Goal: Task Accomplishment & Management: Use online tool/utility

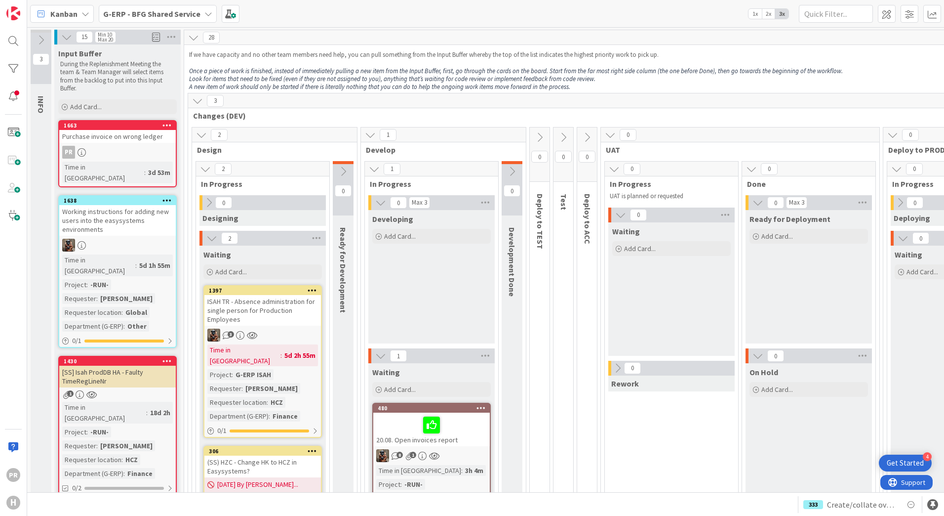
click at [126, 8] on span "G-ERP - BFG Shared Service" at bounding box center [151, 14] width 97 height 12
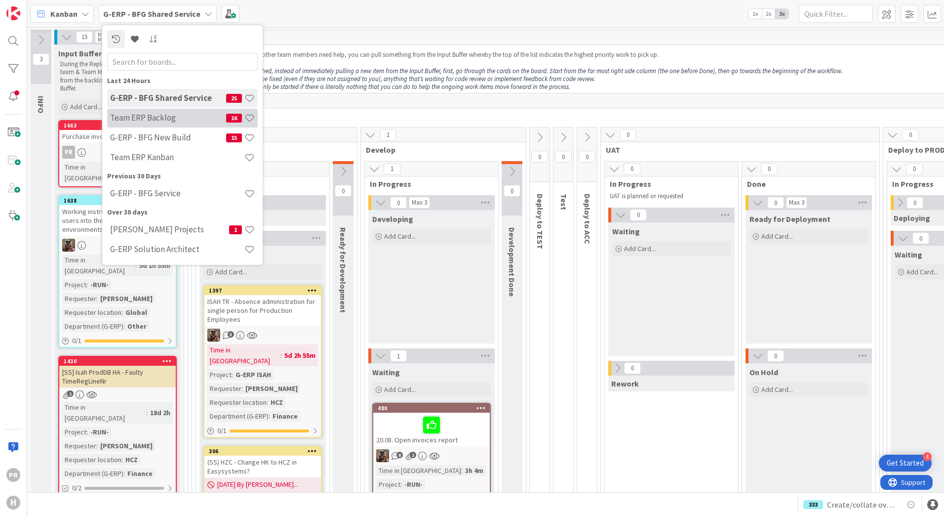
click at [149, 120] on h4 "Team ERP Backlog" at bounding box center [168, 118] width 116 height 10
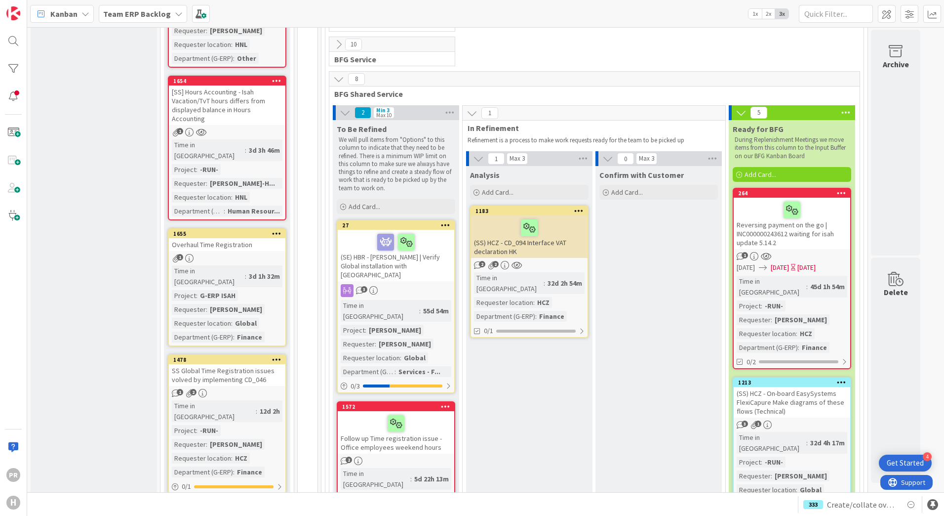
scroll to position [1970, 0]
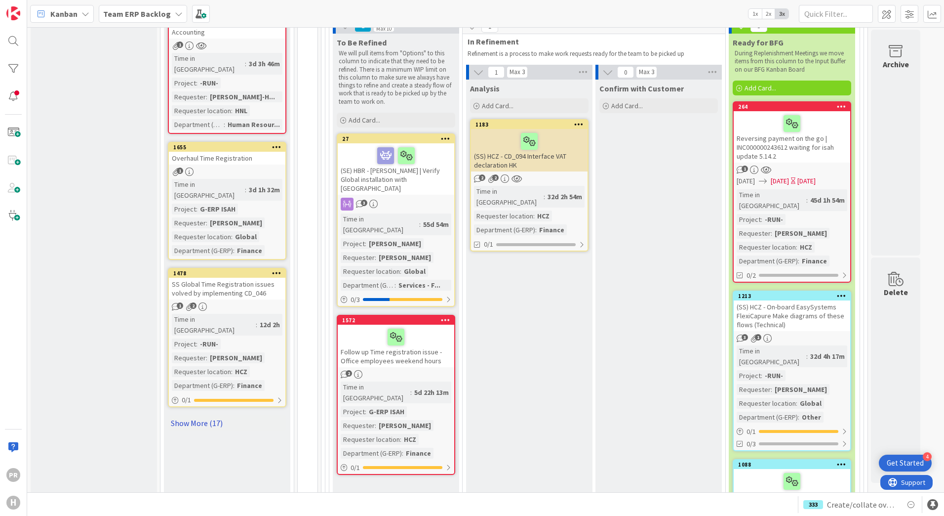
click at [201, 415] on link "Show More (17)" at bounding box center [227, 423] width 119 height 16
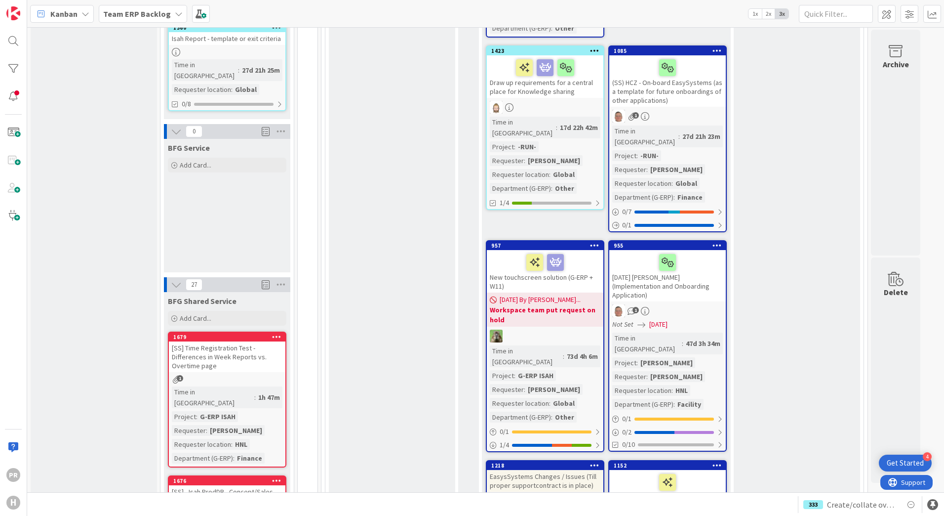
scroll to position [741, 0]
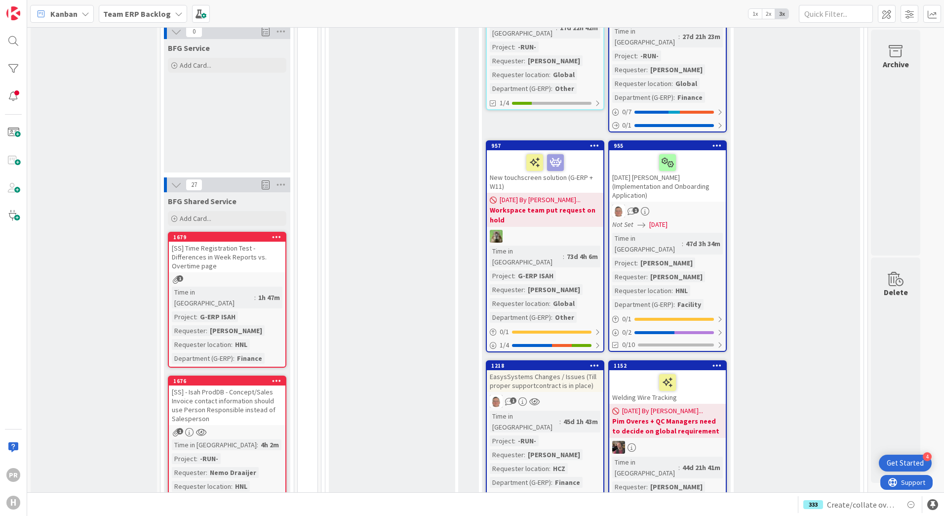
click at [239, 242] on div "[SS] Time Registration Test - Differences in Week Reports vs. Overtime page" at bounding box center [227, 257] width 117 height 31
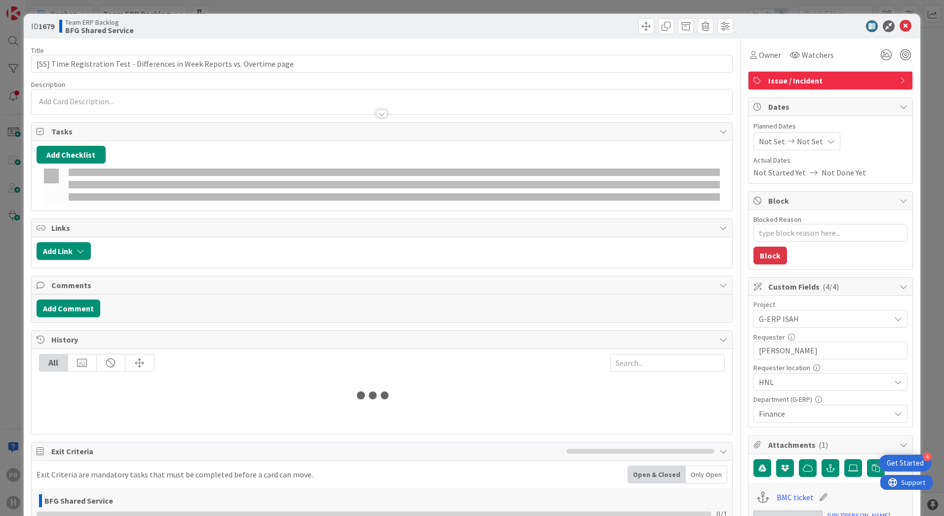
type textarea "x"
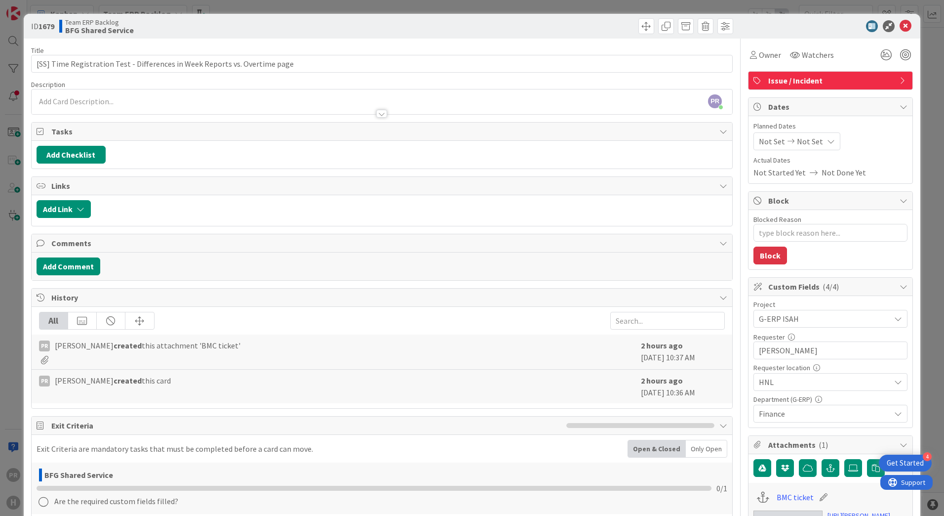
click at [313, 99] on div "PR [PERSON_NAME] just joined" at bounding box center [382, 101] width 701 height 25
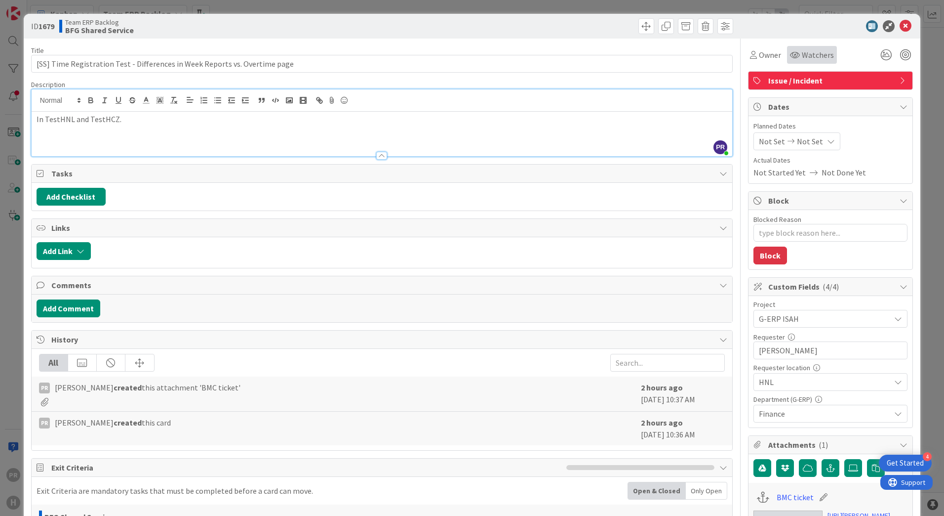
click at [807, 48] on div "Watchers" at bounding box center [812, 55] width 50 height 18
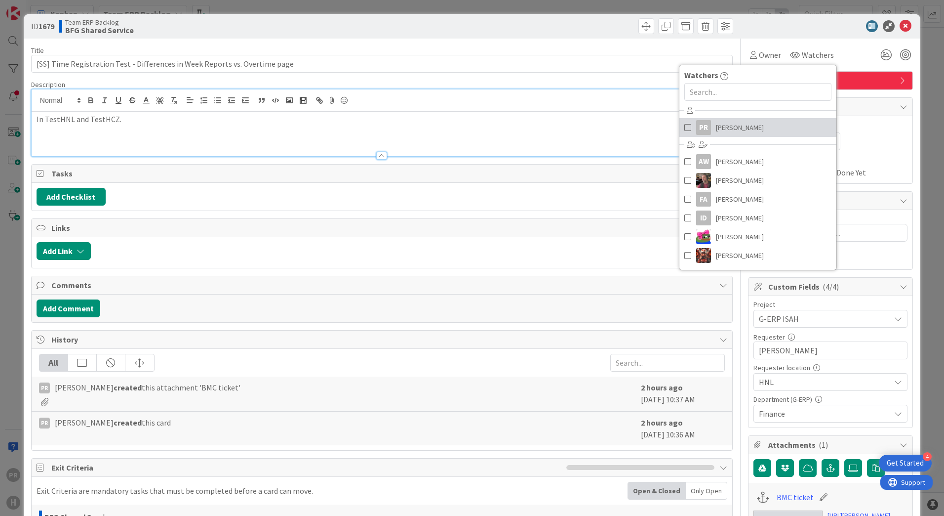
drag, startPoint x: 735, startPoint y: 121, endPoint x: 762, endPoint y: 117, distance: 28.0
click at [735, 121] on span "[PERSON_NAME]" at bounding box center [740, 127] width 48 height 15
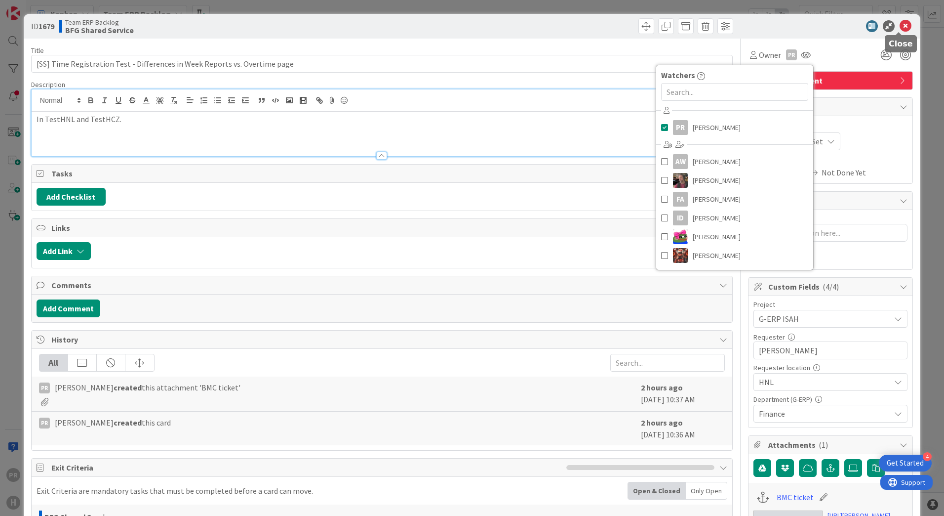
click at [900, 29] on icon at bounding box center [906, 26] width 12 height 12
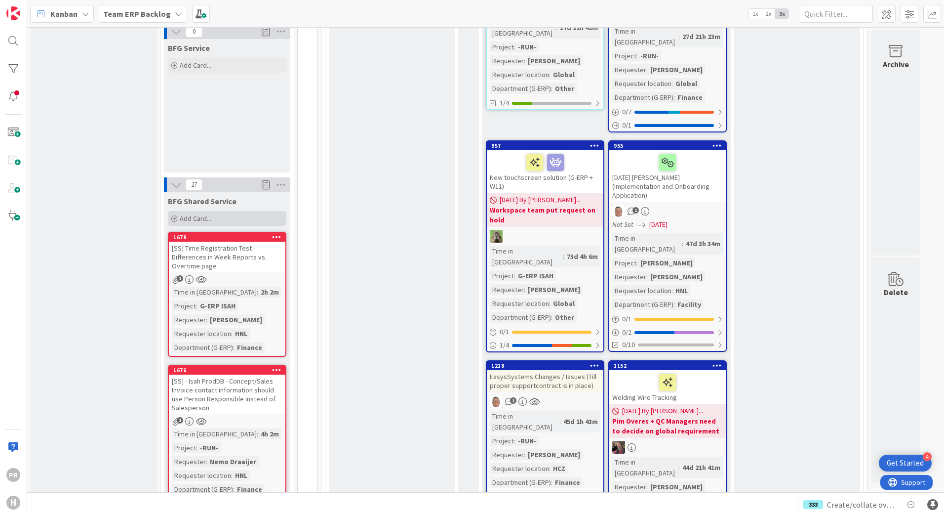
click at [232, 211] on div "Add Card..." at bounding box center [227, 218] width 119 height 15
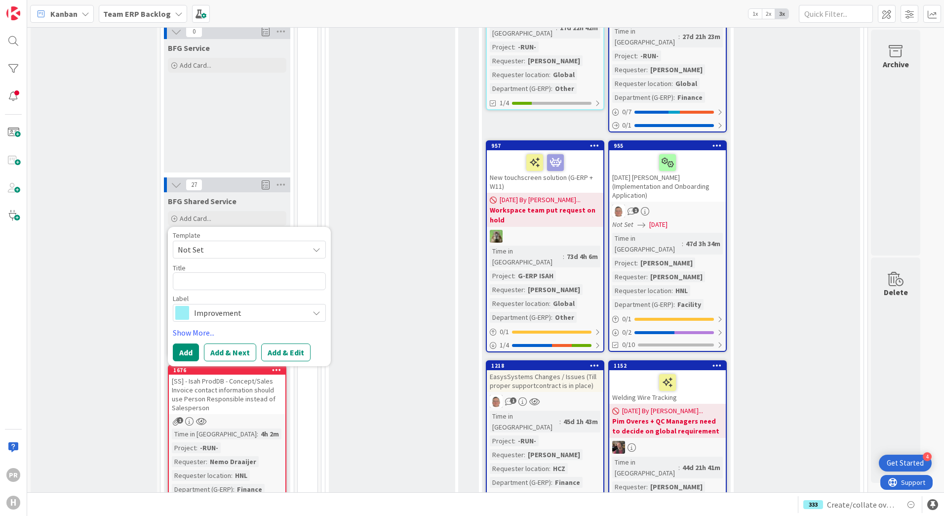
click at [248, 306] on span "Improvement" at bounding box center [249, 313] width 110 height 14
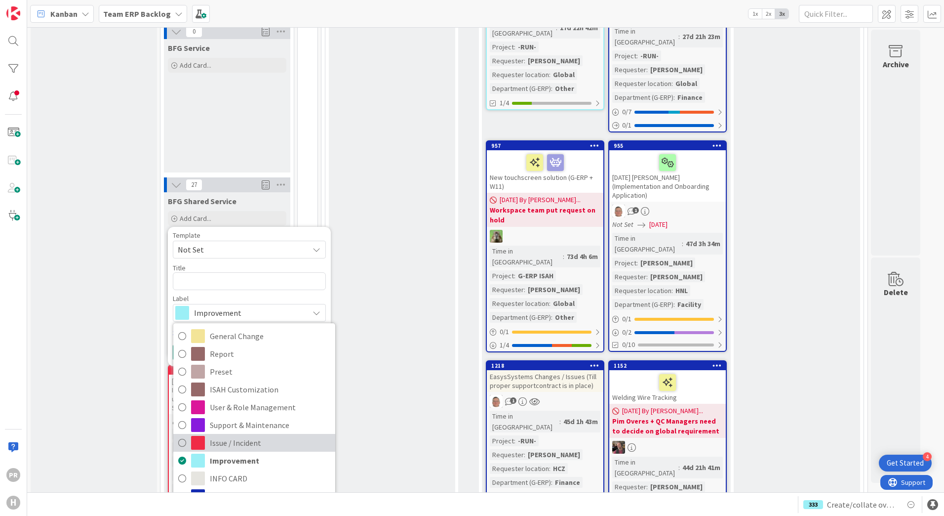
click at [233, 435] on span "Issue / Incident" at bounding box center [270, 442] width 121 height 15
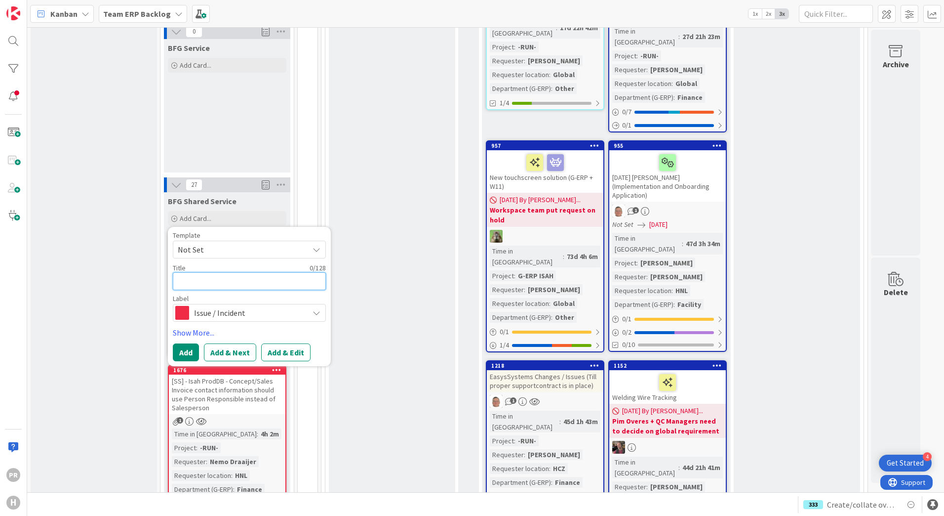
click at [244, 272] on textarea at bounding box center [249, 281] width 153 height 18
type textarea "x"
type textarea "["
type textarea "x"
type textarea "[S"
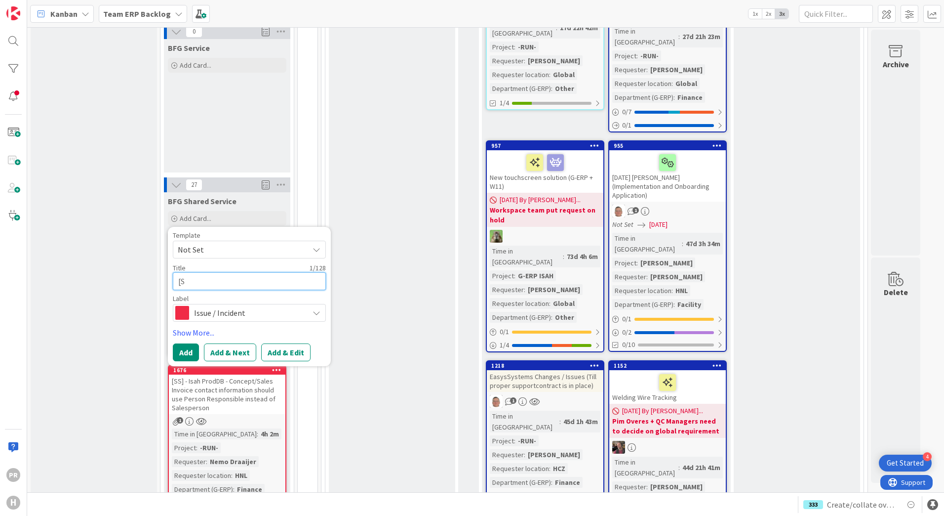
type textarea "x"
type textarea "[SS"
type textarea "x"
type textarea "[SS]"
type textarea "x"
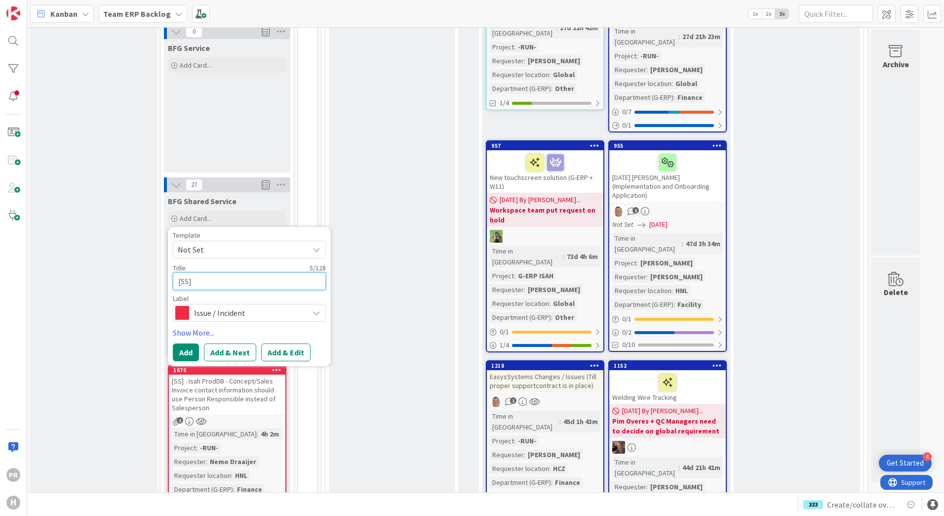
type textarea "[SS]"
type textarea "x"
type textarea "[SS] T"
type textarea "x"
type textarea "[SS] Ta"
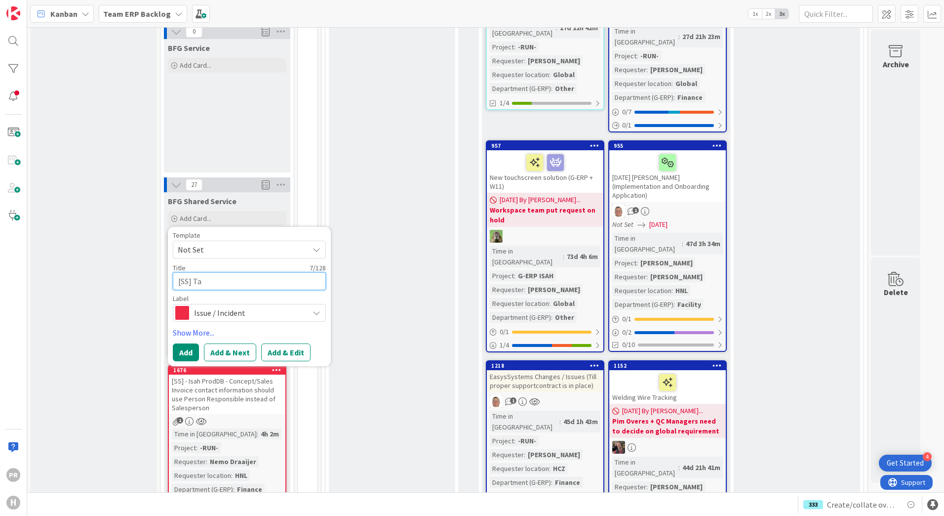
type textarea "x"
type textarea "[SS] Tal"
type textarea "x"
type textarea "[SS] Tale"
type textarea "x"
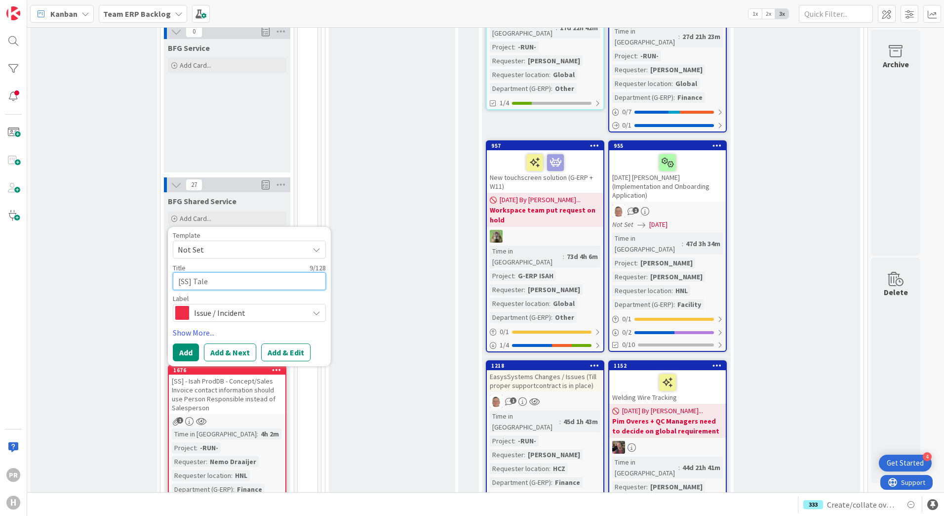
type textarea "[SS] Talen"
type textarea "x"
type textarea "[SS] Talent"
type textarea "x"
type textarea "[SS] Talents"
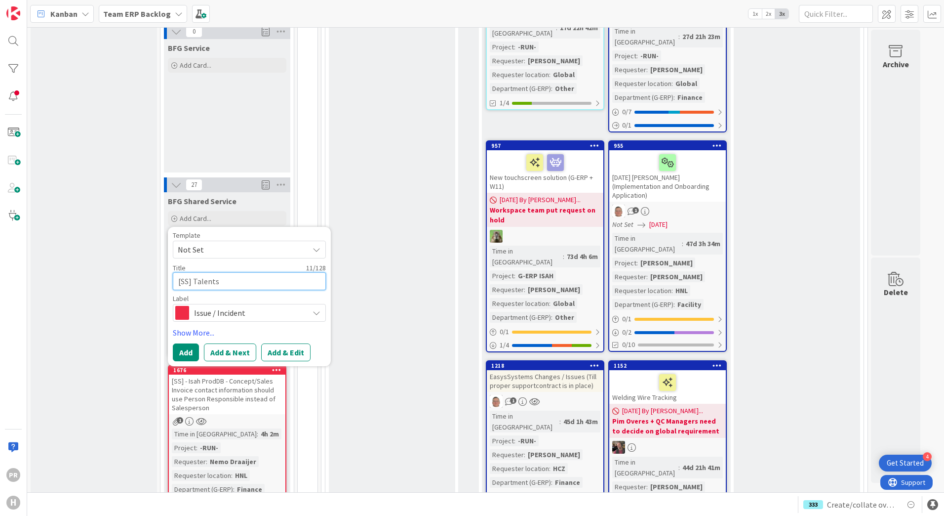
type textarea "x"
type textarea "[SS] Talentso"
type textarea "x"
type textarea "[SS] Talentsof"
type textarea "x"
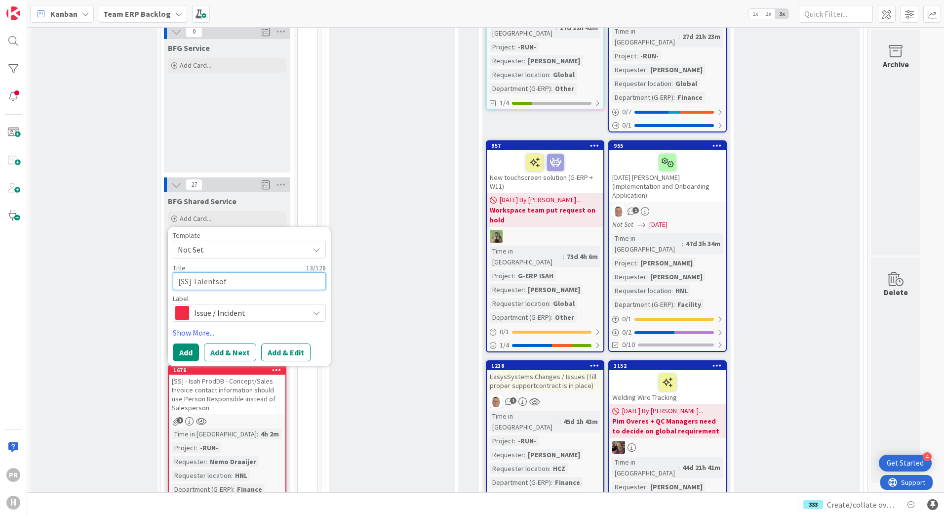
type textarea "[SS] Talentsoft"
type textarea "x"
type textarea "[SS] Talentsoft"
type textarea "x"
type textarea "[SS] Talentsoft -"
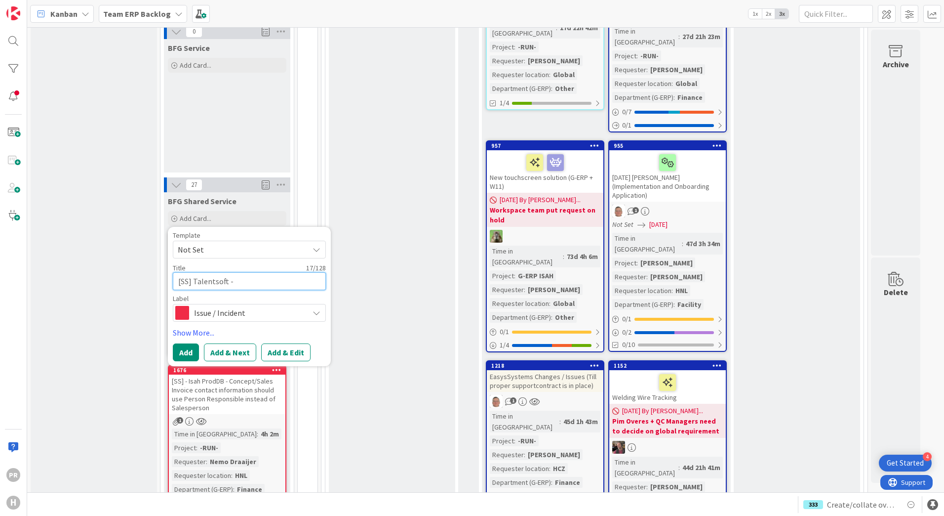
type textarea "x"
type textarea "[SS] Talentsoft -"
type textarea "x"
type textarea "[SS] Talentsoft - U"
type textarea "x"
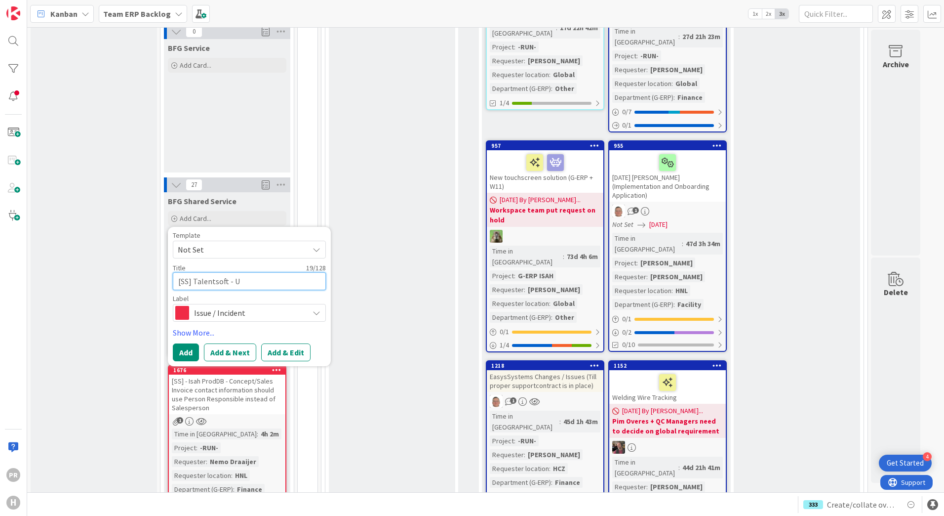
type textarea "[SS] Talentsoft - Us"
type textarea "x"
type textarea "[SS] Talentsoft - Use"
type textarea "x"
type textarea "[SS] Talentsoft - User"
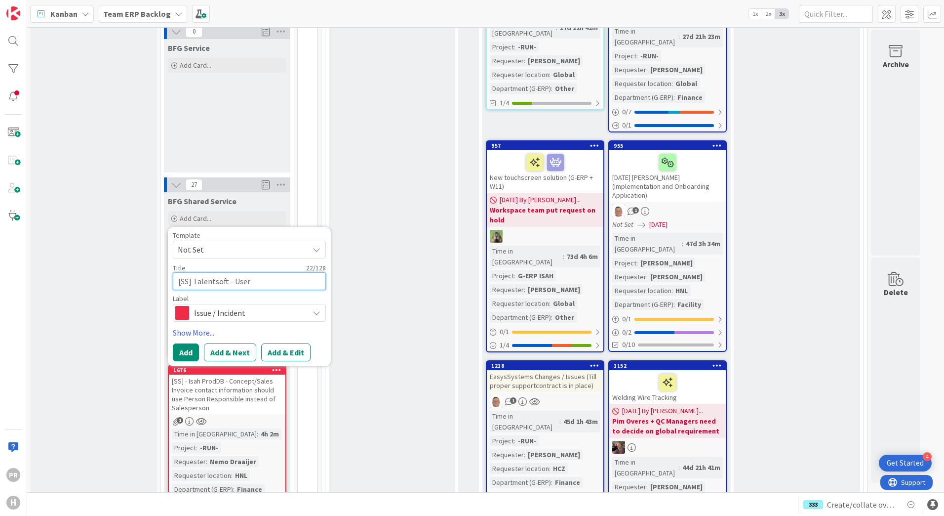
type textarea "x"
type textarea "[SS] Talentsoft - User c"
type textarea "x"
type textarea "[SS] Talentsoft - User ca"
type textarea "x"
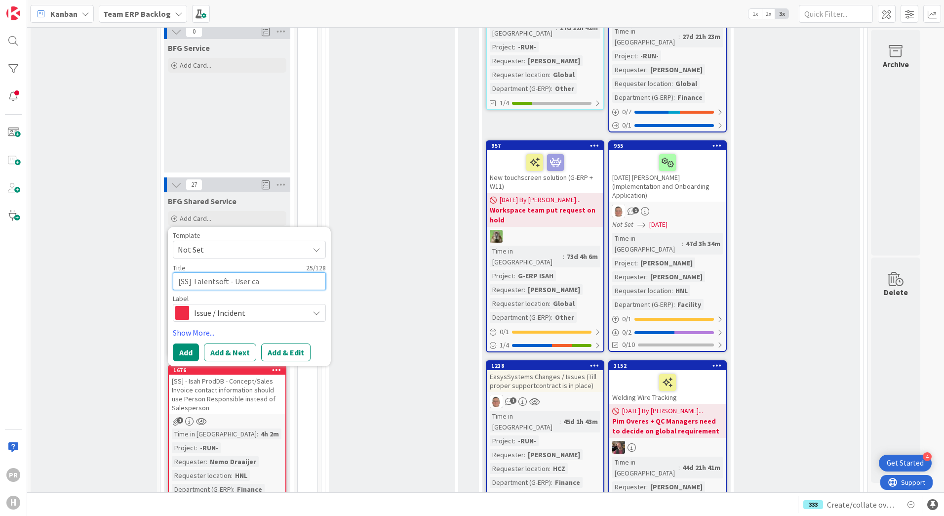
type textarea "[SS] Talentsoft - User can"
type textarea "x"
type textarea "[SS] Talentsoft - User [PERSON_NAME]"
type textarea "x"
type textarea "[SS] Talentsoft - User canno"
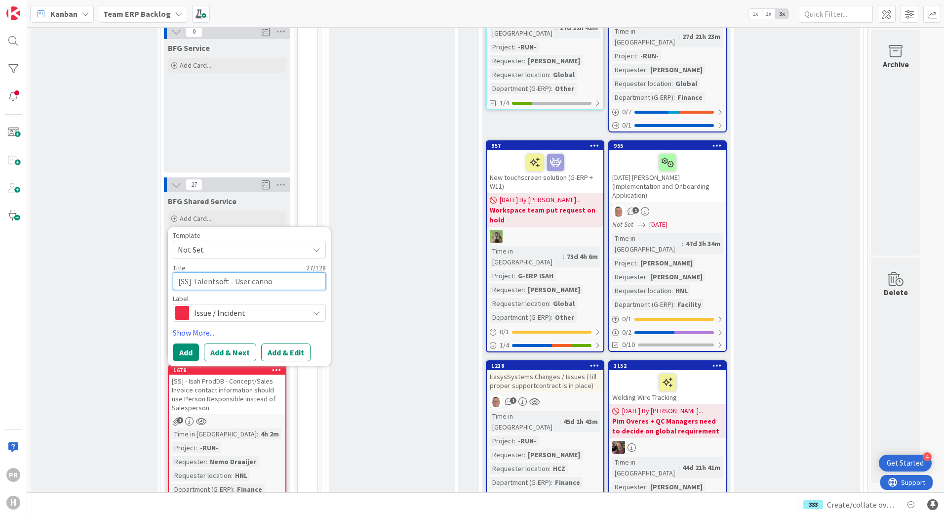
type textarea "x"
type textarea "[SS] Talentsoft - User cannot"
type textarea "x"
type textarea "[SS] Talentsoft - User cannot l"
type textarea "x"
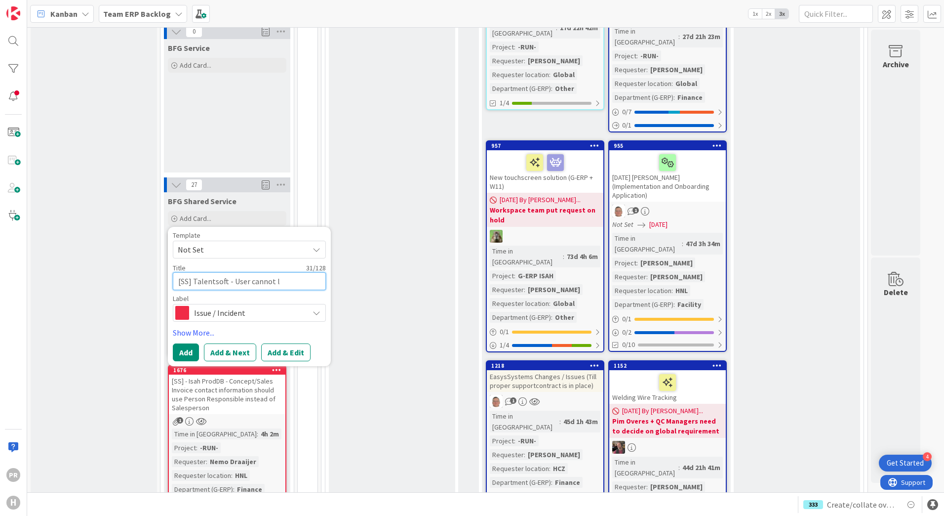
type textarea "[SS] Talentsoft - User cannot lo"
type textarea "x"
type textarea "[SS] Talentsoft - User cannot log"
type textarea "x"
type textarea "[SS] Talentsoft - User cannot logi"
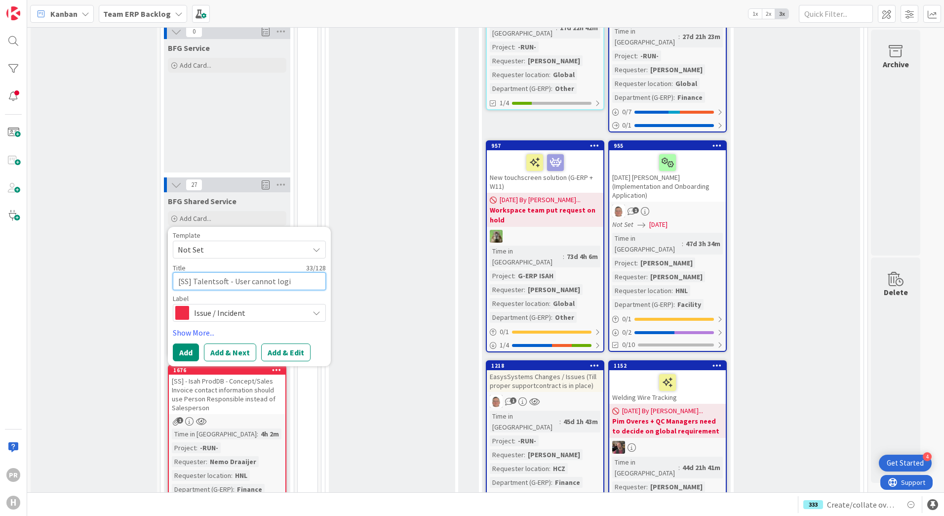
type textarea "x"
type textarea "[SS] Talentsoft - User cannot login"
type textarea "x"
type textarea "[SS] Talentsoft - User cannot login?"
click at [291, 343] on button "Add & Edit" at bounding box center [285, 352] width 49 height 18
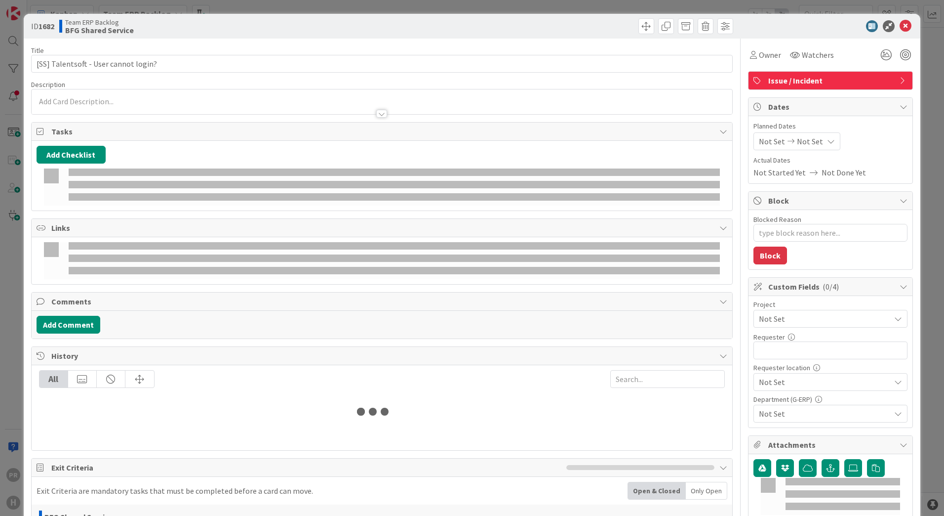
type textarea "x"
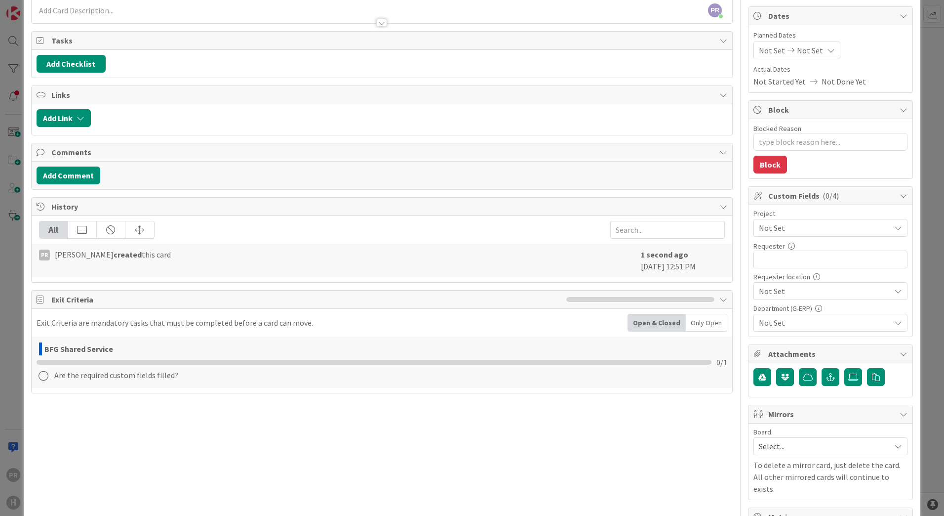
scroll to position [99, 0]
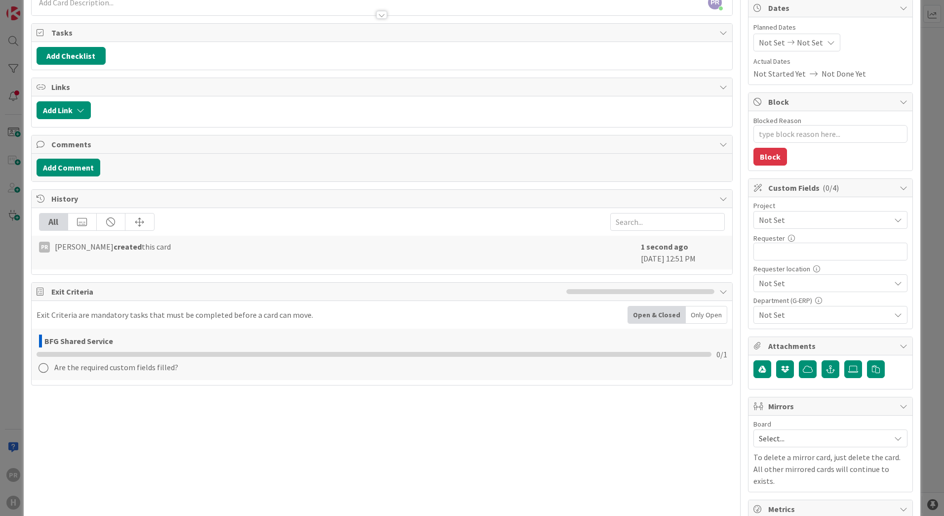
click at [778, 320] on span "Not Set" at bounding box center [824, 315] width 131 height 12
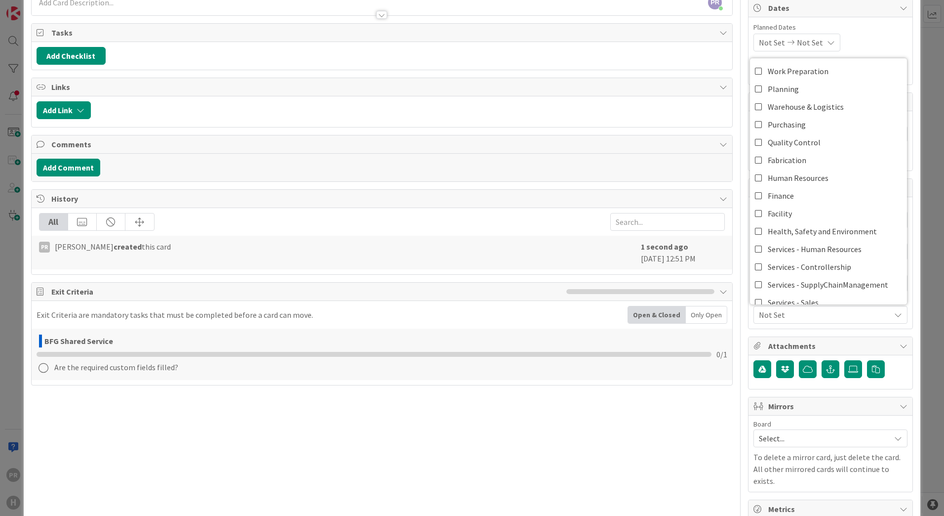
click at [774, 317] on span "Not Set" at bounding box center [824, 315] width 131 height 12
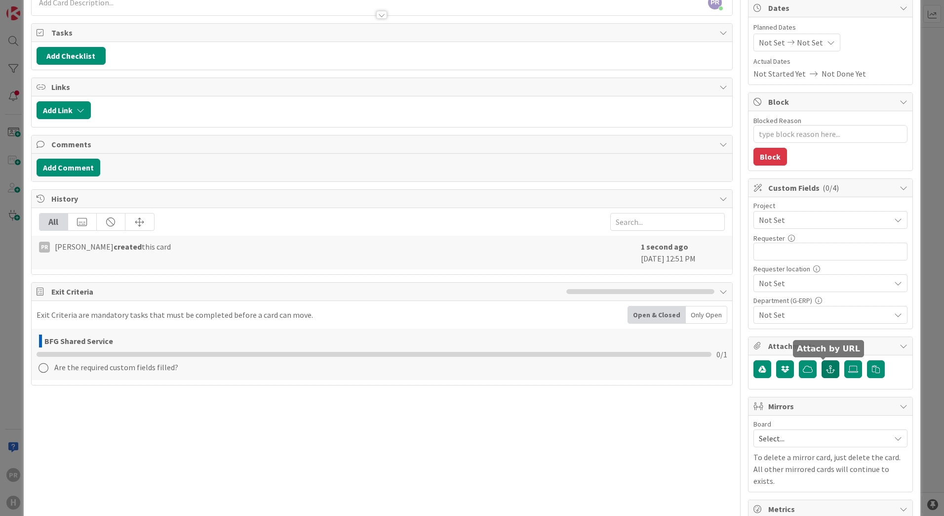
click at [826, 370] on icon "button" at bounding box center [830, 369] width 9 height 8
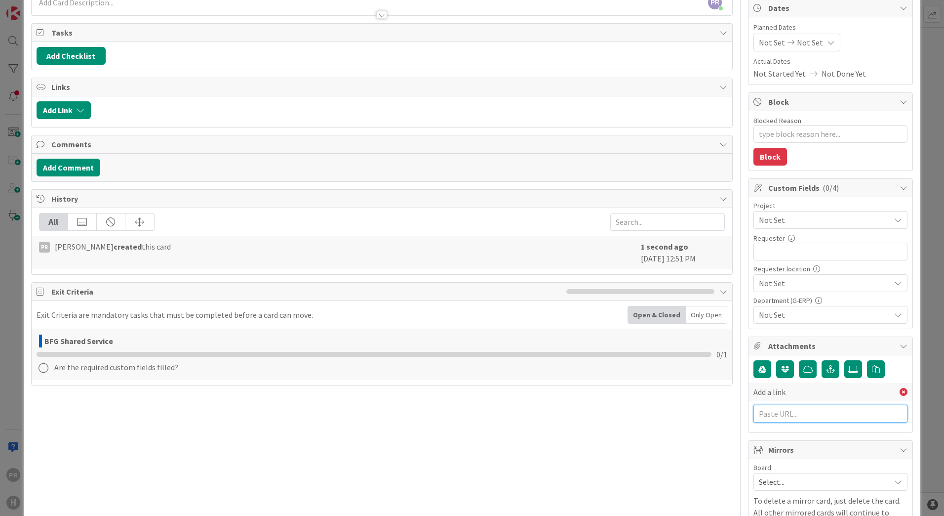
click at [778, 411] on input "text" at bounding box center [831, 414] width 154 height 18
paste input "[URL][PERSON_NAME][DOMAIN_NAME]"
type input "[URL][PERSON_NAME][DOMAIN_NAME]"
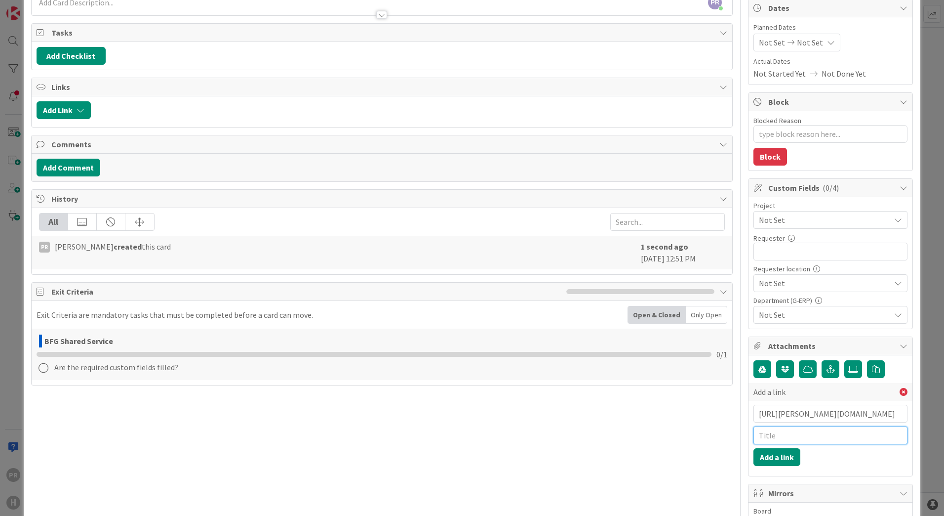
click at [782, 432] on input "text" at bounding box center [831, 435] width 154 height 18
type input "BMC incident"
click at [783, 452] on button "Add a link" at bounding box center [777, 457] width 47 height 18
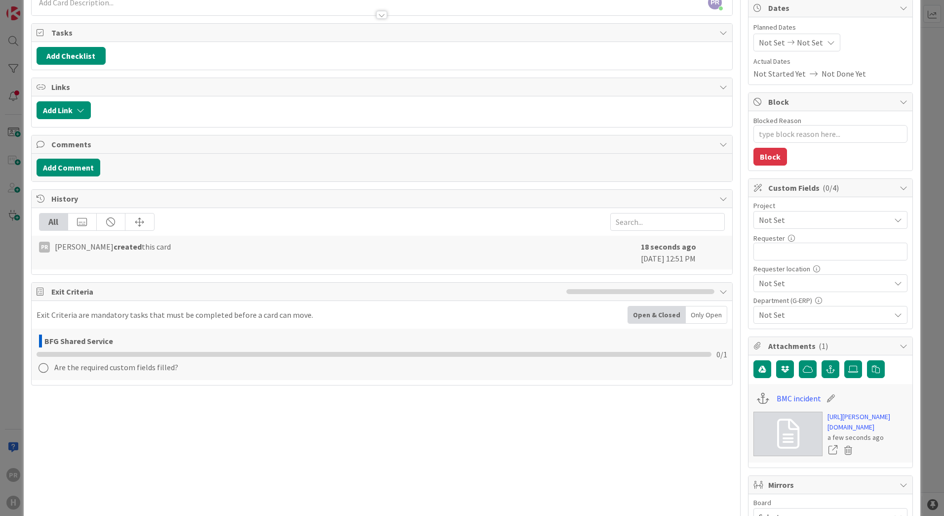
type textarea "x"
click at [775, 253] on input "text" at bounding box center [831, 252] width 154 height 18
type input "[PERSON_NAME]"
type textarea "x"
type input "[PERSON_NAME]"
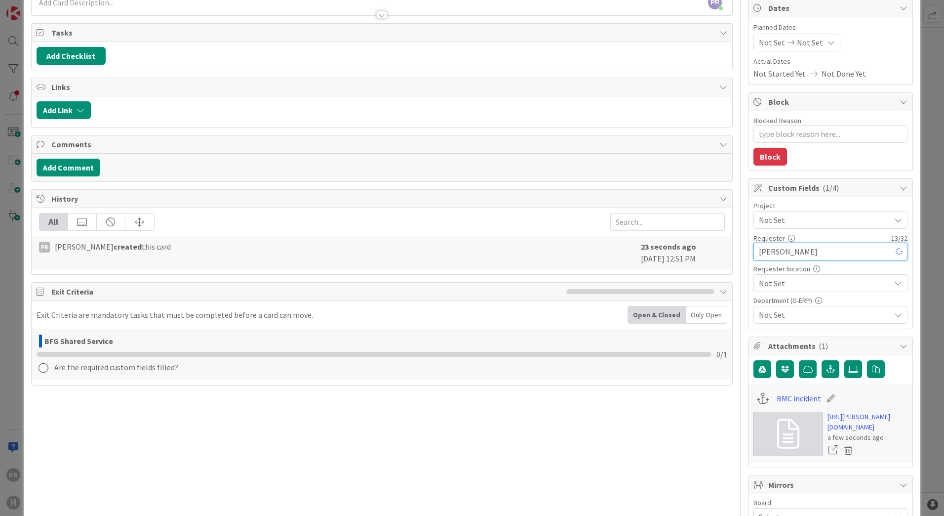
type textarea "x"
type input "[PERSON_NAME]"
type textarea "x"
click at [795, 252] on input "[PERSON_NAME]" at bounding box center [831, 252] width 154 height 18
type input "[PERSON_NAME]"
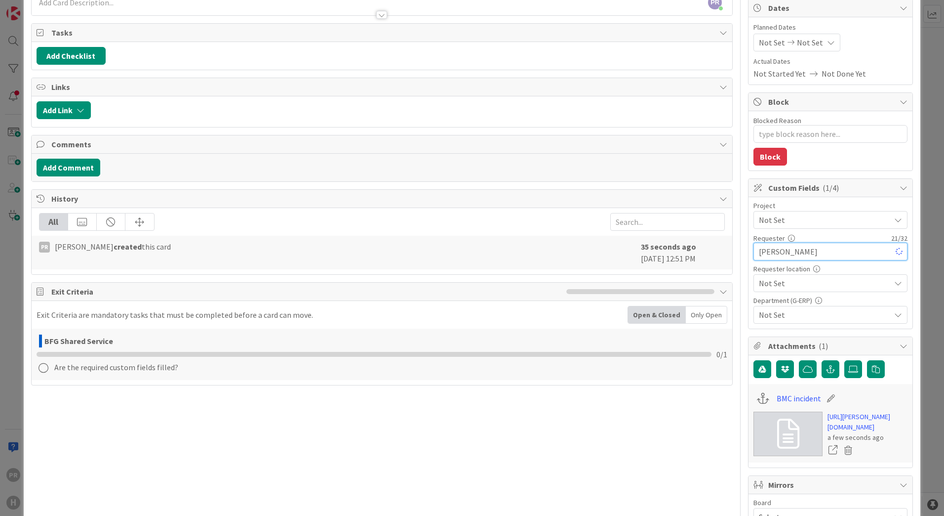
type textarea "x"
type input "[PERSON_NAME]"
click at [806, 227] on span "Not Set" at bounding box center [822, 220] width 126 height 14
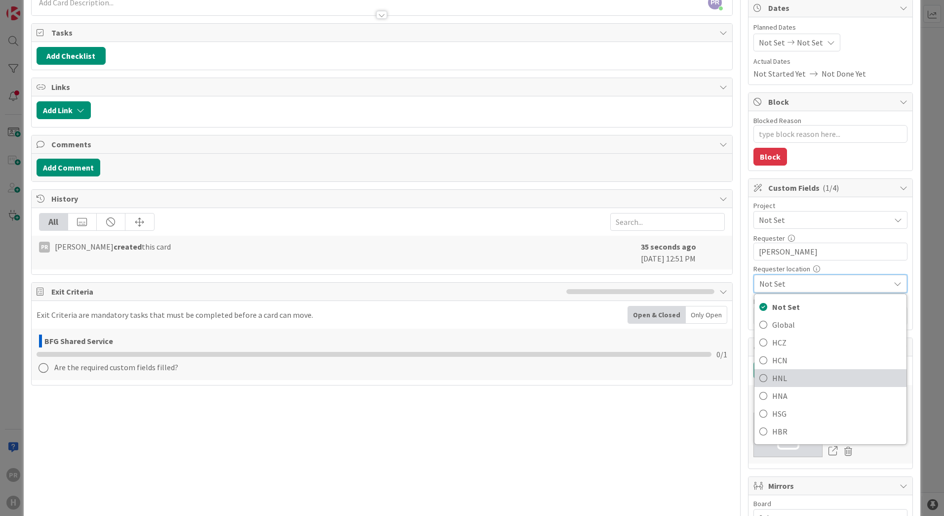
drag, startPoint x: 773, startPoint y: 379, endPoint x: 780, endPoint y: 358, distance: 21.9
click at [773, 379] on span "HNL" at bounding box center [837, 377] width 129 height 15
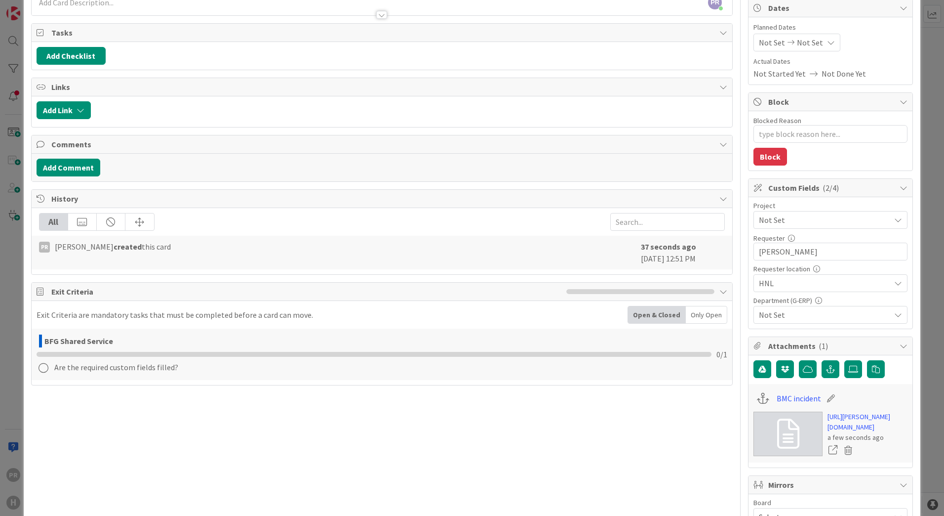
click at [783, 222] on span "Not Set" at bounding box center [822, 220] width 126 height 14
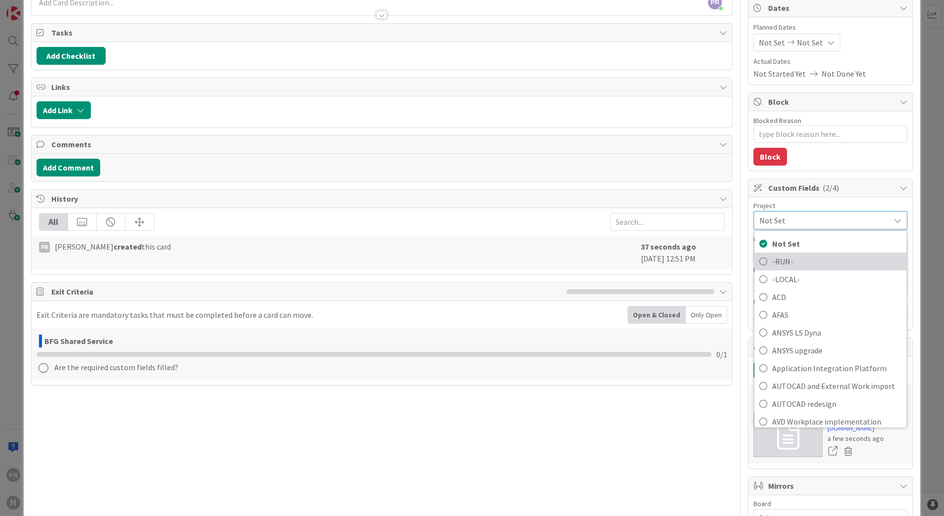
click at [781, 256] on span "-RUN-" at bounding box center [837, 261] width 129 height 15
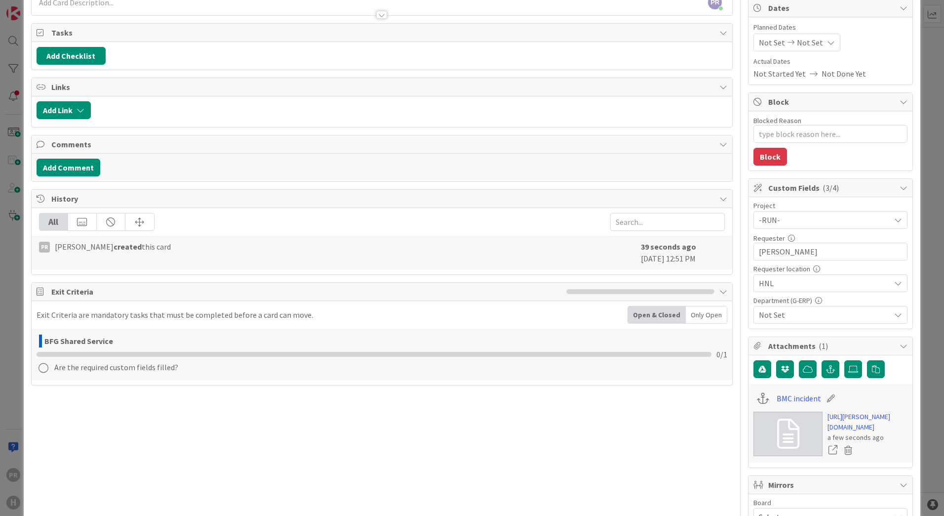
click at [794, 311] on span "Not Set" at bounding box center [824, 315] width 131 height 12
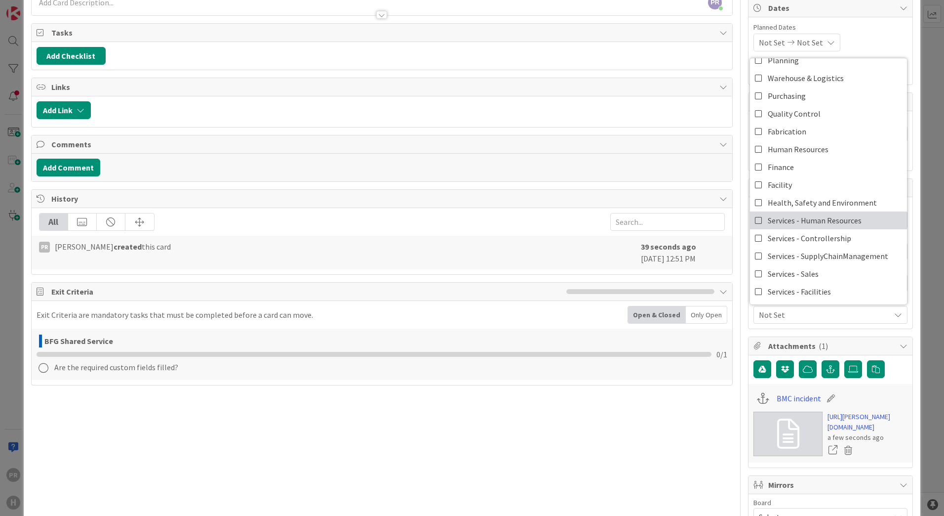
scroll to position [82, 0]
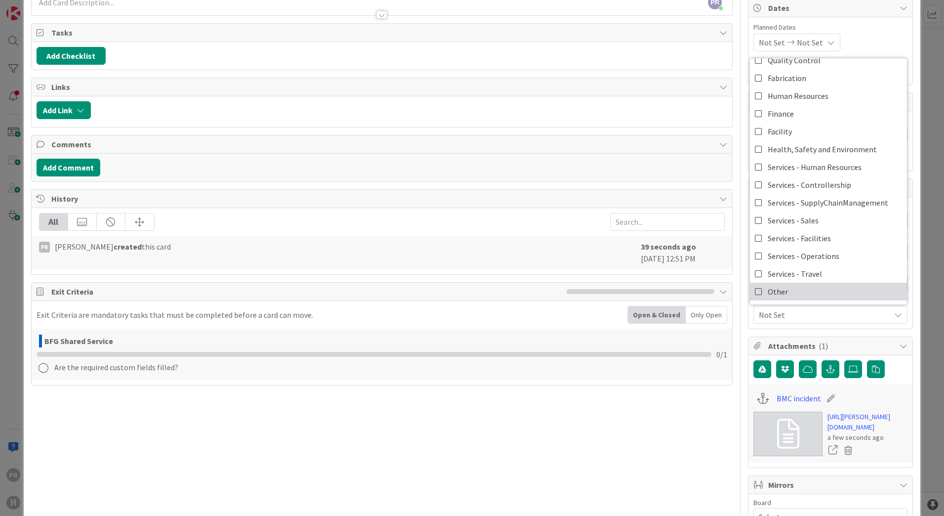
click at [777, 288] on span "Other" at bounding box center [778, 291] width 20 height 15
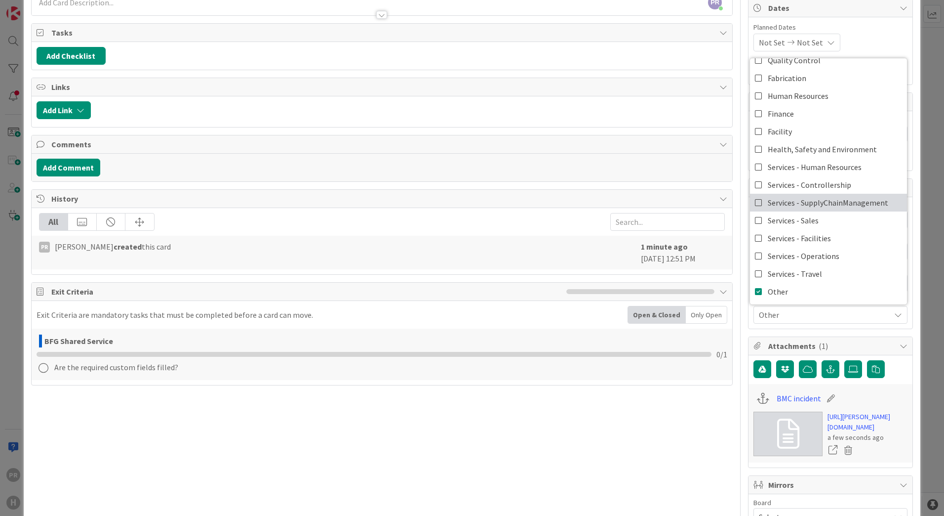
scroll to position [0, 0]
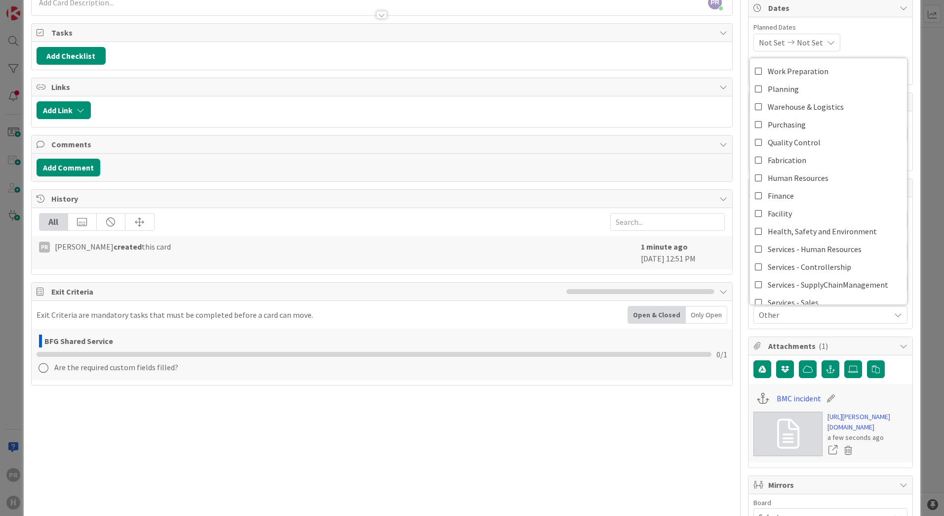
click at [923, 289] on div "ID 1682 Team ERP Backlog BFG Shared Service Title 36 / 128 [SS] Talentsoft - Us…" at bounding box center [472, 258] width 944 height 516
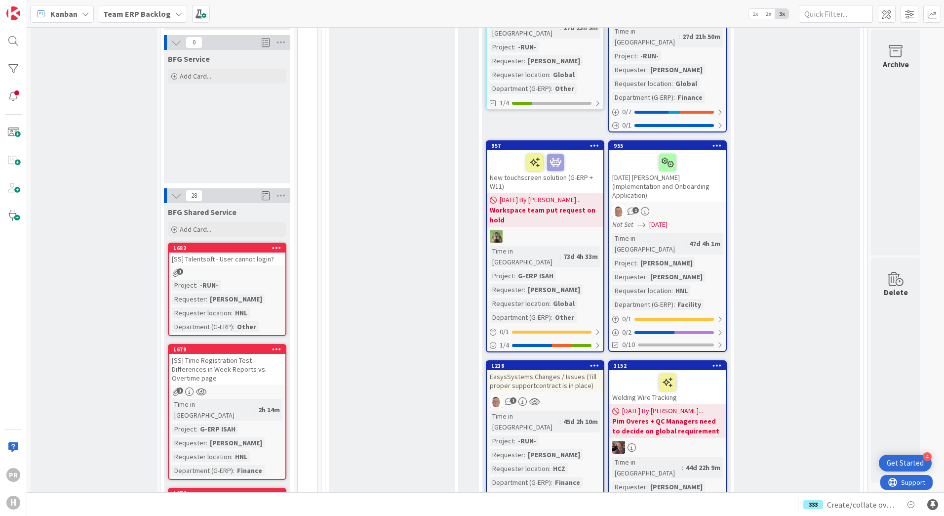
click at [247, 243] on link "1682 [SS] Talentsoft - User cannot login? 1 Project : -RUN- Requester : [PERSON…" at bounding box center [227, 289] width 119 height 93
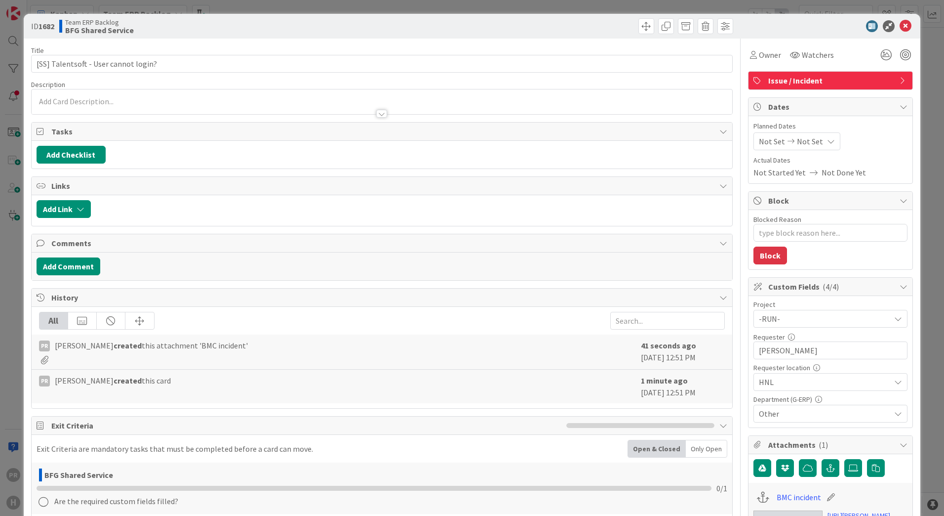
click at [789, 415] on span "Other" at bounding box center [824, 414] width 131 height 12
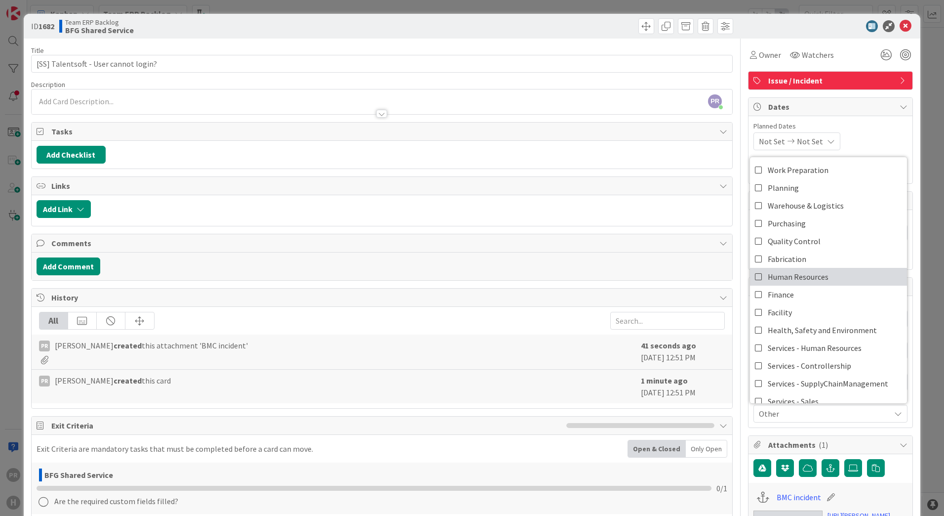
click at [809, 280] on span "Human Resources" at bounding box center [798, 276] width 61 height 15
click at [910, 258] on div "ID 1682 Team ERP Backlog BFG Shared Service Title 36 / 128 [SS] Talentsoft - Us…" at bounding box center [472, 443] width 897 height 858
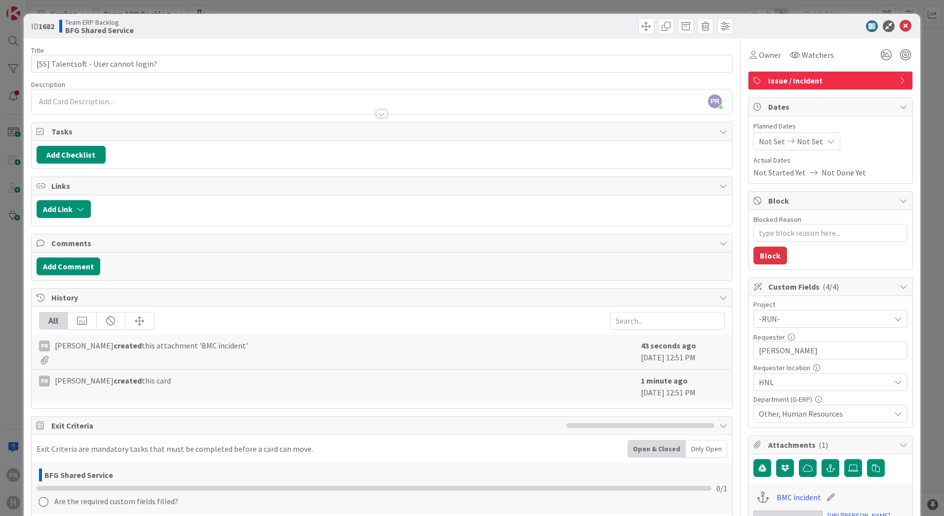
click at [213, 99] on div "PR [PERSON_NAME] just joined" at bounding box center [382, 101] width 701 height 25
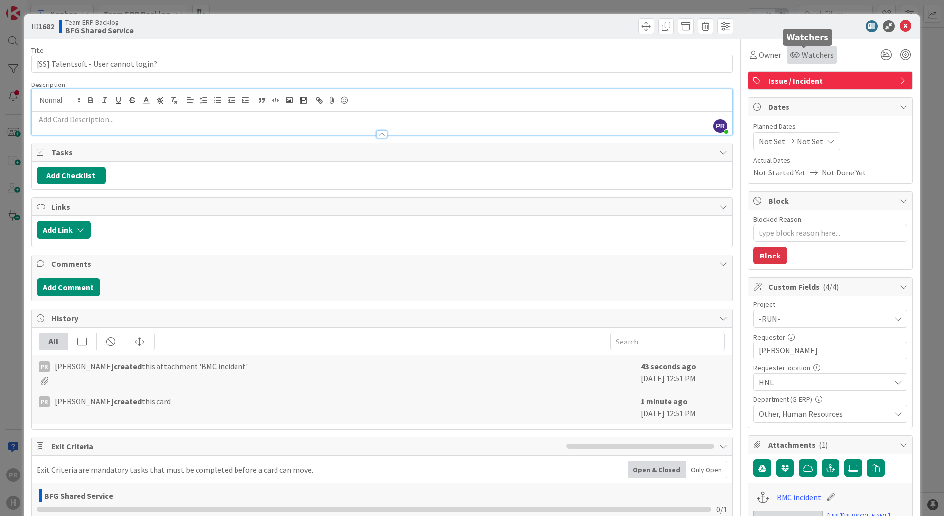
click at [787, 48] on div "Watchers" at bounding box center [812, 55] width 50 height 18
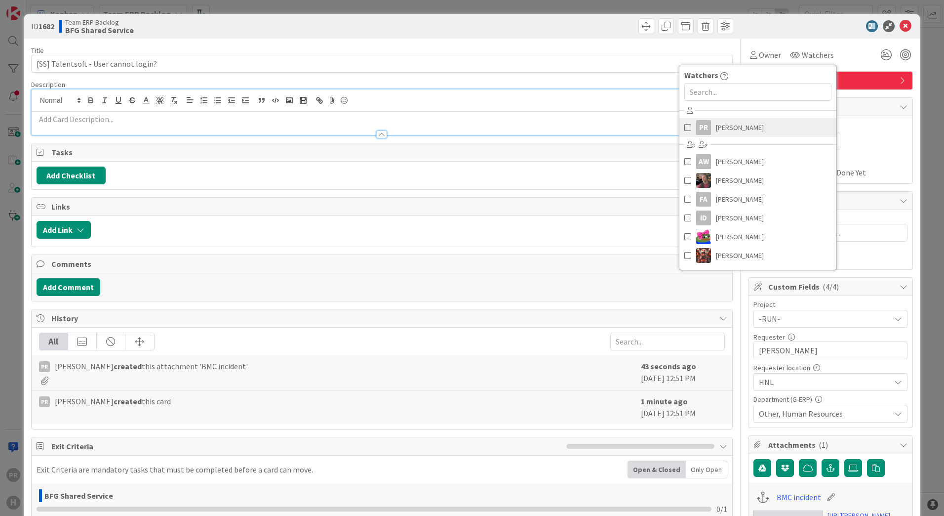
click at [697, 129] on div "PR" at bounding box center [704, 127] width 15 height 15
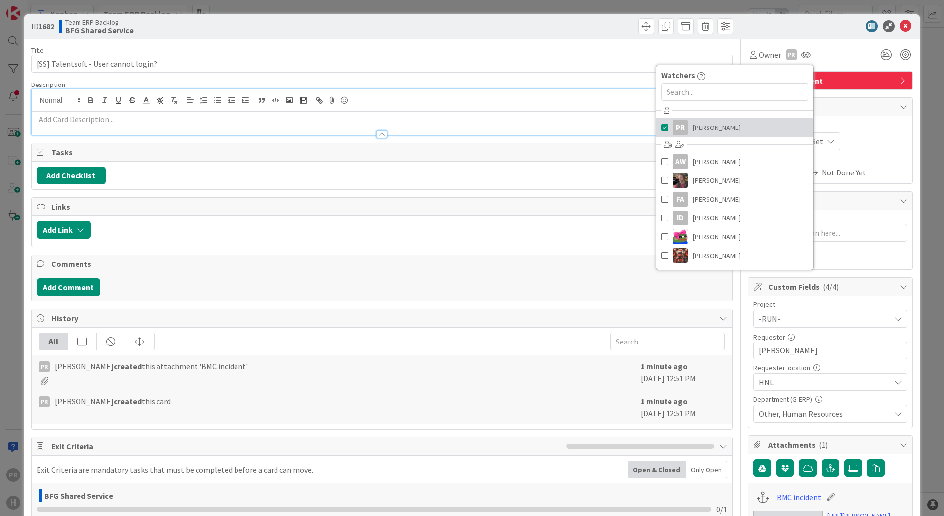
type textarea "x"
click at [501, 116] on p at bounding box center [382, 119] width 691 height 11
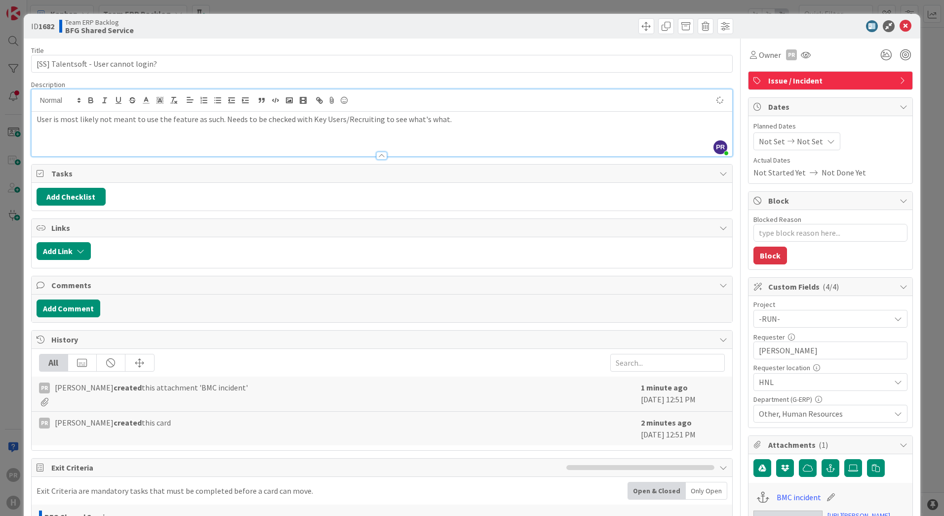
type textarea "x"
click at [900, 24] on icon at bounding box center [906, 26] width 12 height 12
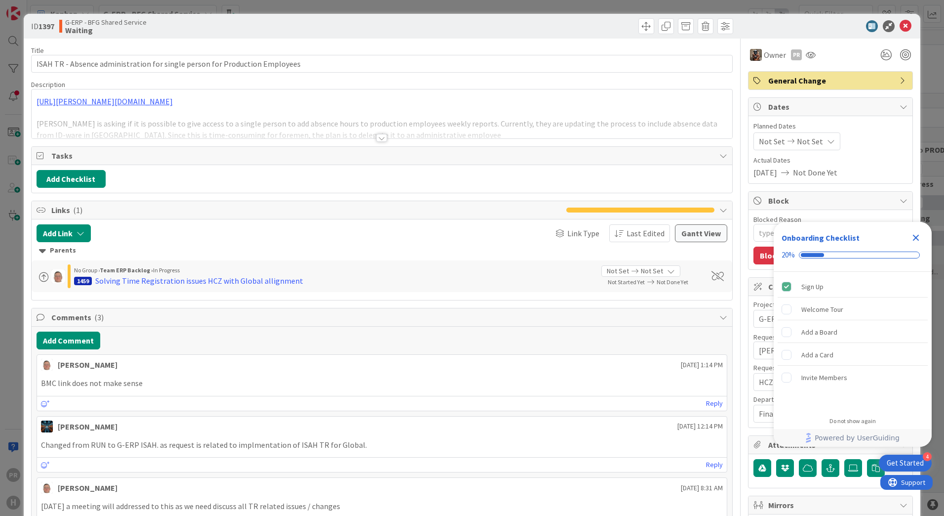
scroll to position [148, 0]
